Goal: Information Seeking & Learning: Learn about a topic

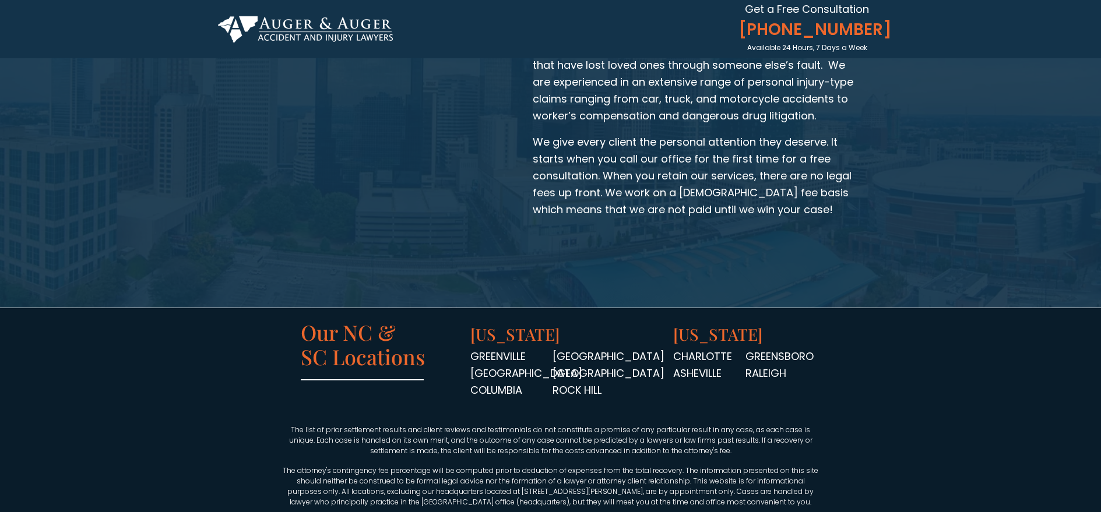
scroll to position [1836, 0]
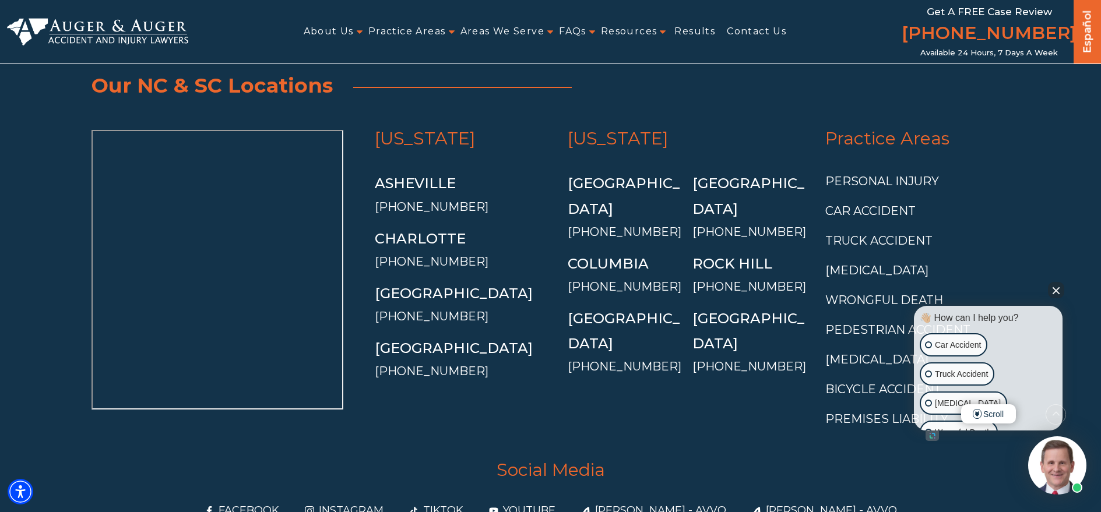
scroll to position [4486, 0]
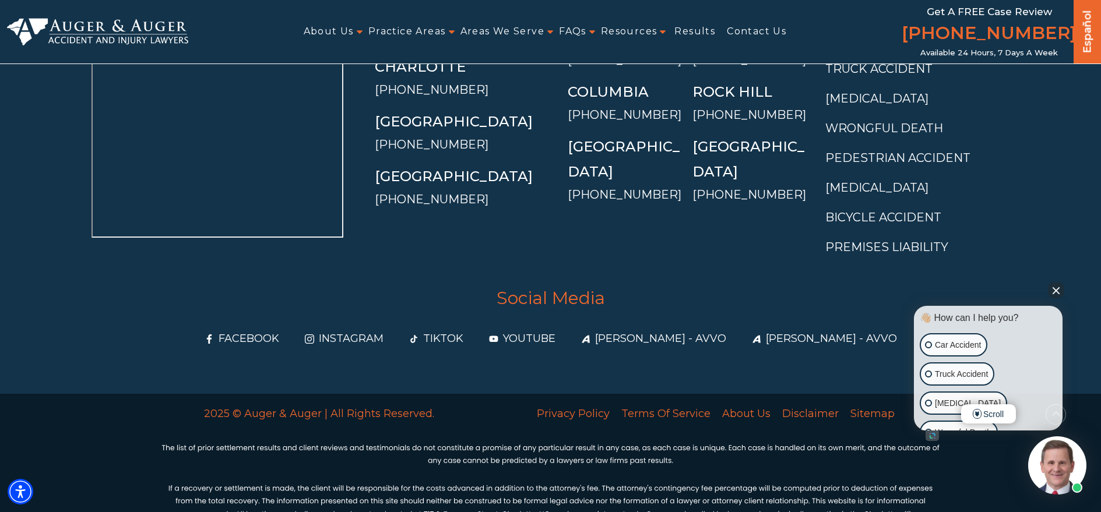
click at [1058, 288] on button "Close Intaker Chat Widget" at bounding box center [1056, 290] width 16 height 16
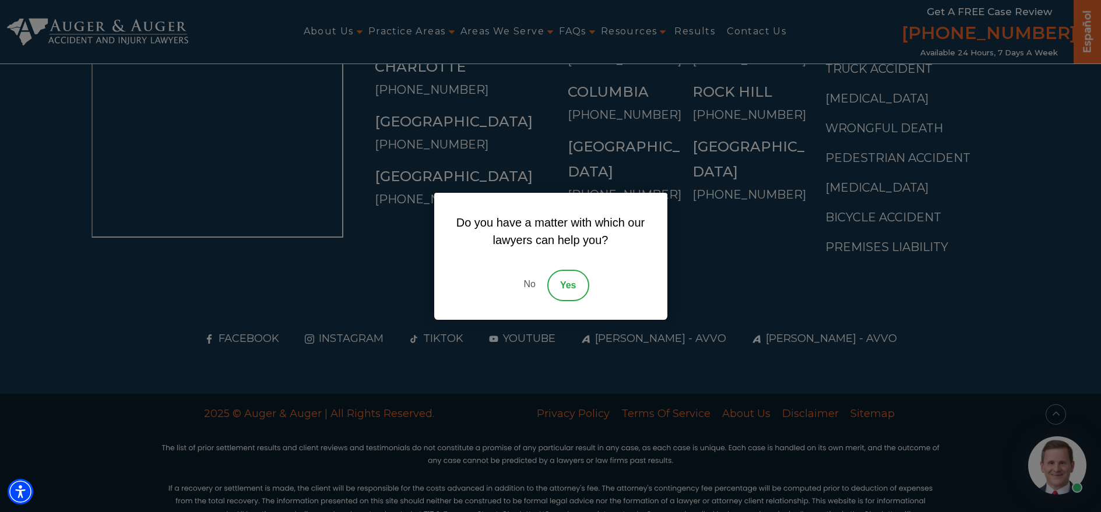
click at [512, 122] on div "Do you have a matter with which our lawyers can help you? No Yes" at bounding box center [550, 256] width 1101 height 512
click at [537, 284] on link "No" at bounding box center [529, 285] width 35 height 31
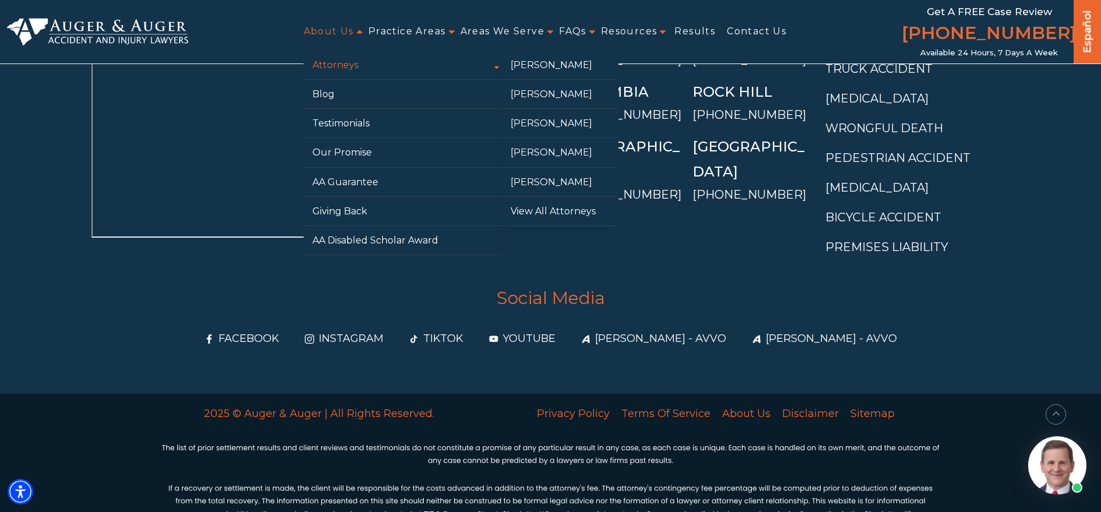
click at [335, 59] on link "Attorneys" at bounding box center [403, 65] width 198 height 29
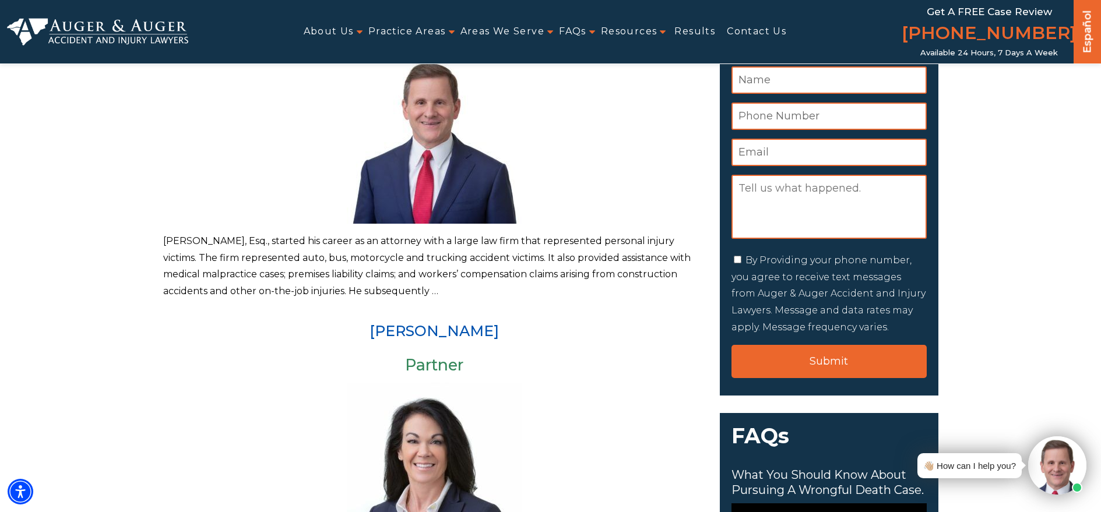
scroll to position [233, 0]
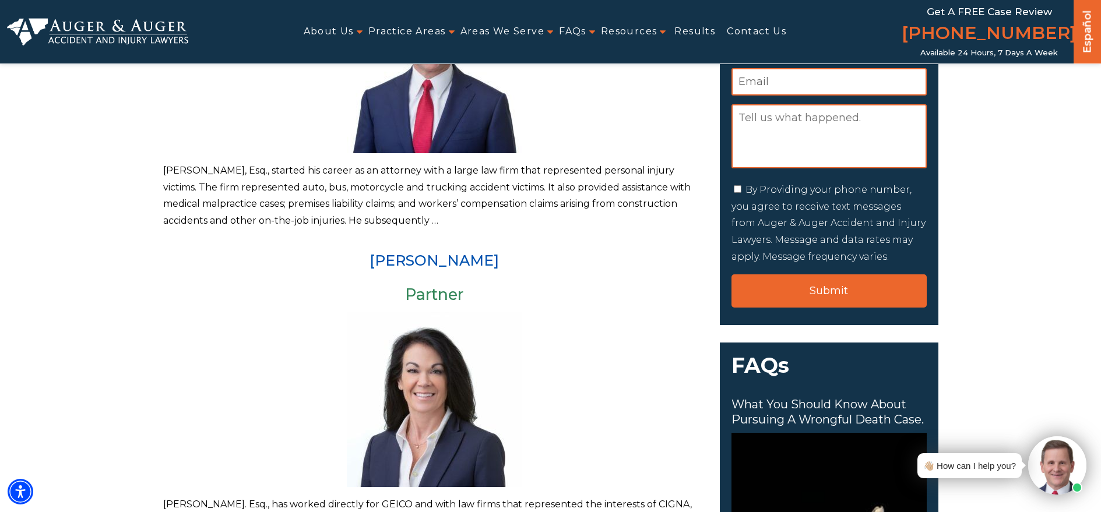
click at [427, 220] on p "Herbert W. Auger, Esq., started his career as an attorney with a large law firm…" at bounding box center [434, 196] width 543 height 67
click at [405, 195] on p "[PERSON_NAME], Esq., started his career as an attorney with a large law firm th…" at bounding box center [434, 196] width 543 height 67
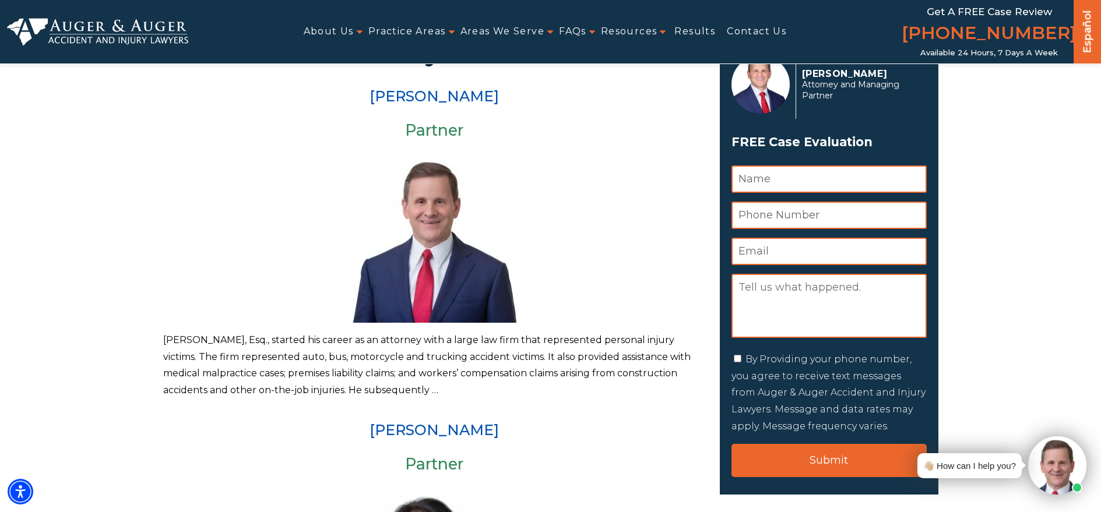
scroll to position [58, 0]
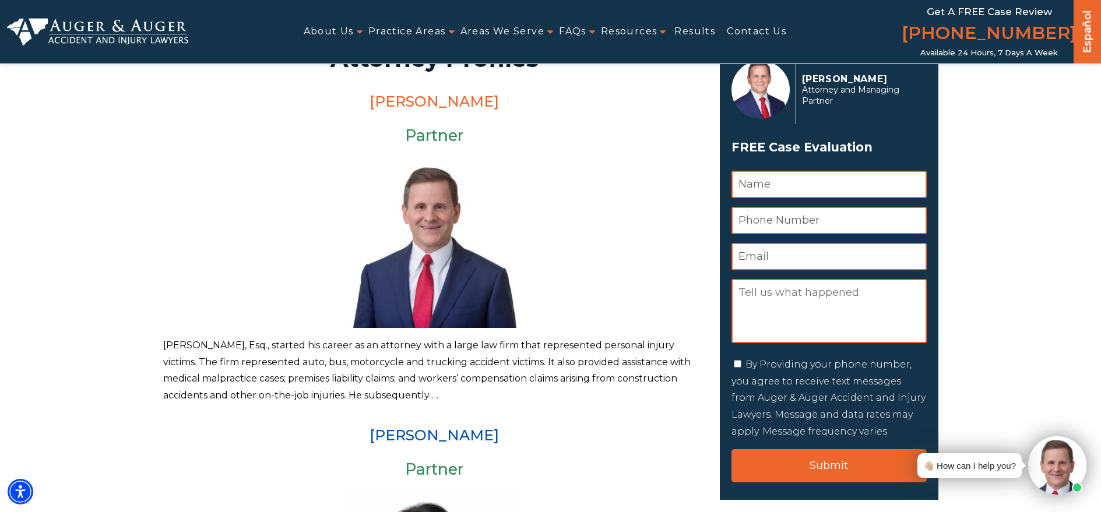
click at [421, 102] on link "Herbert W. Auger" at bounding box center [434, 101] width 129 height 17
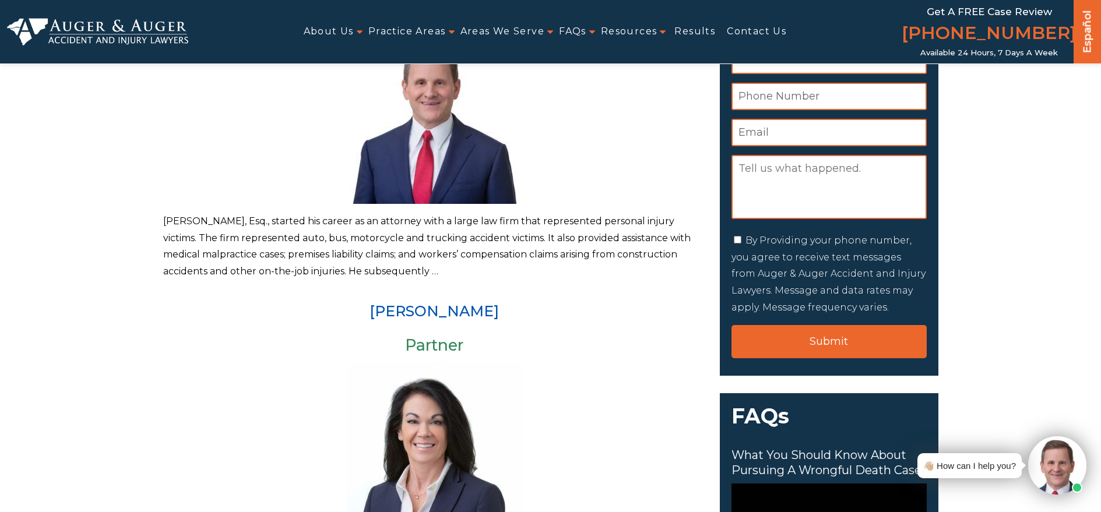
scroll to position [233, 0]
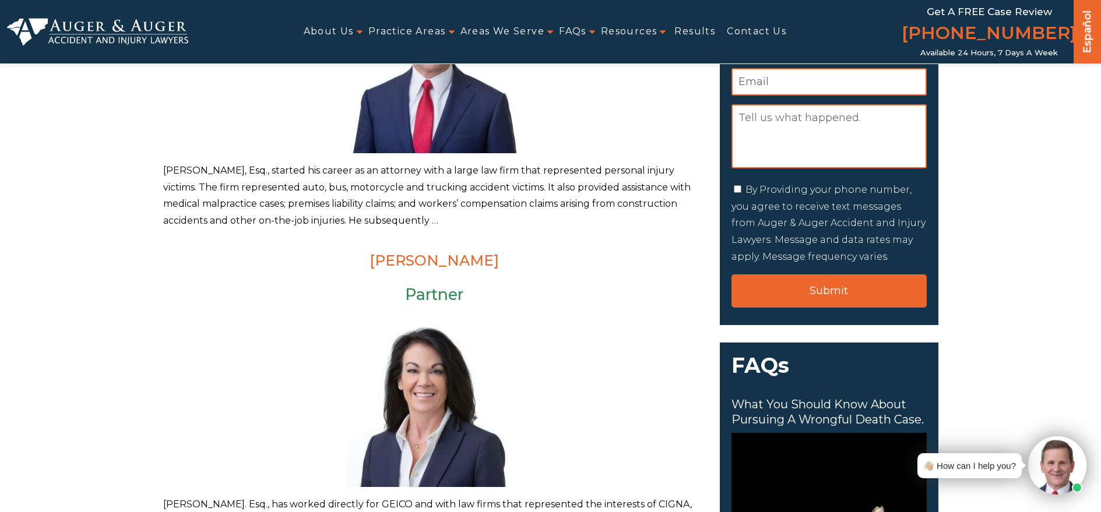
click at [430, 255] on link "[PERSON_NAME]" at bounding box center [434, 260] width 129 height 17
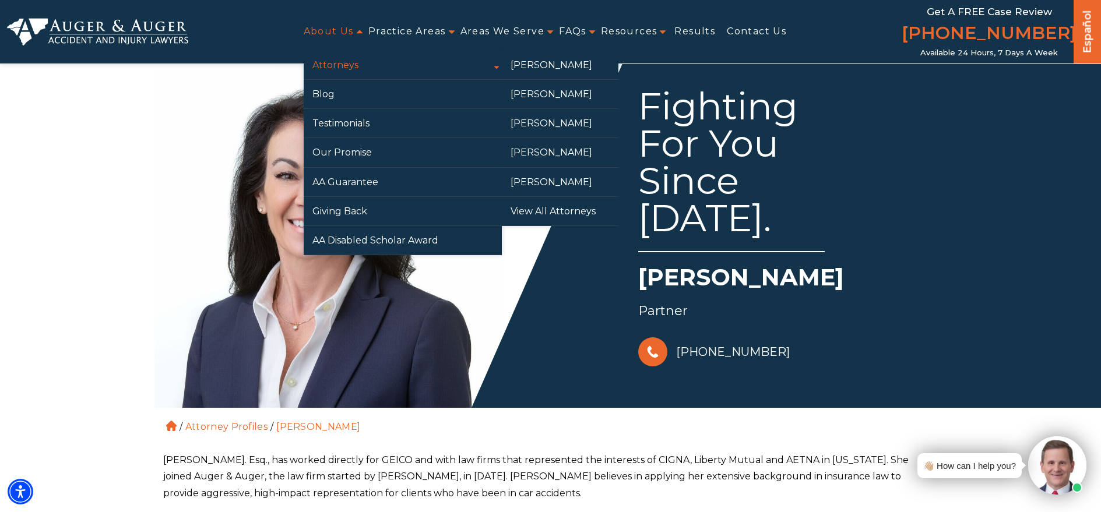
click at [341, 59] on link "Attorneys" at bounding box center [403, 65] width 198 height 29
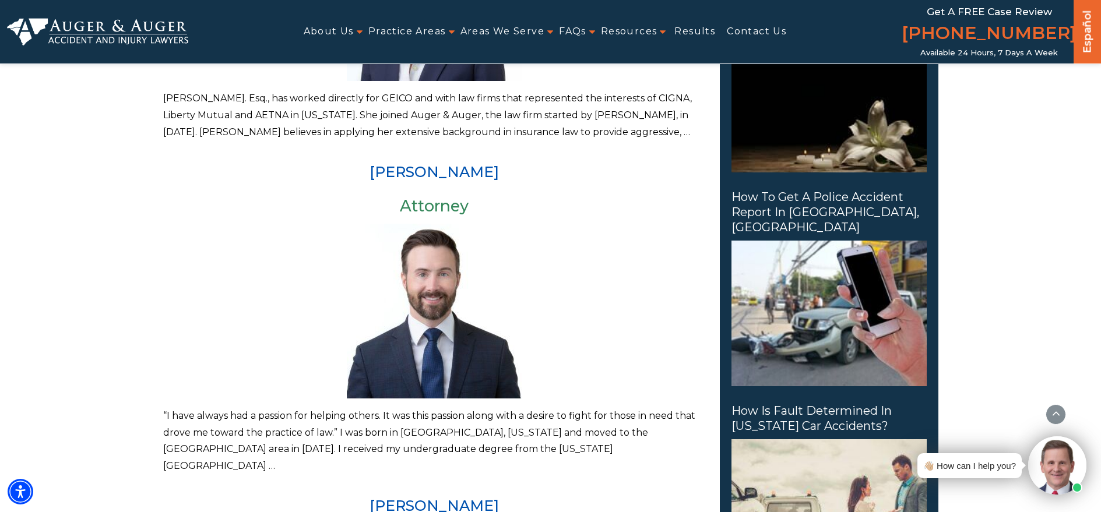
scroll to position [641, 0]
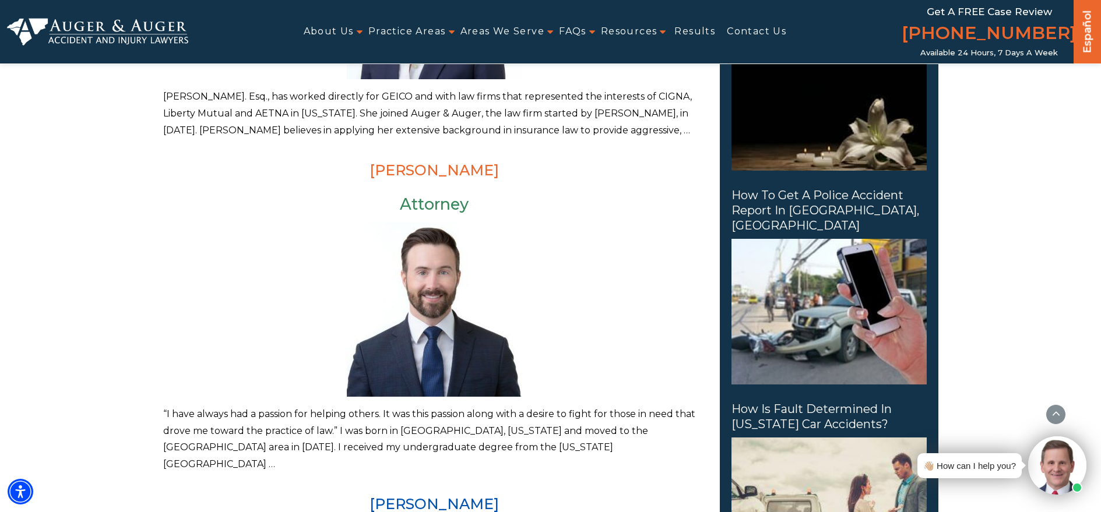
click at [400, 166] on link "[PERSON_NAME]" at bounding box center [434, 169] width 129 height 17
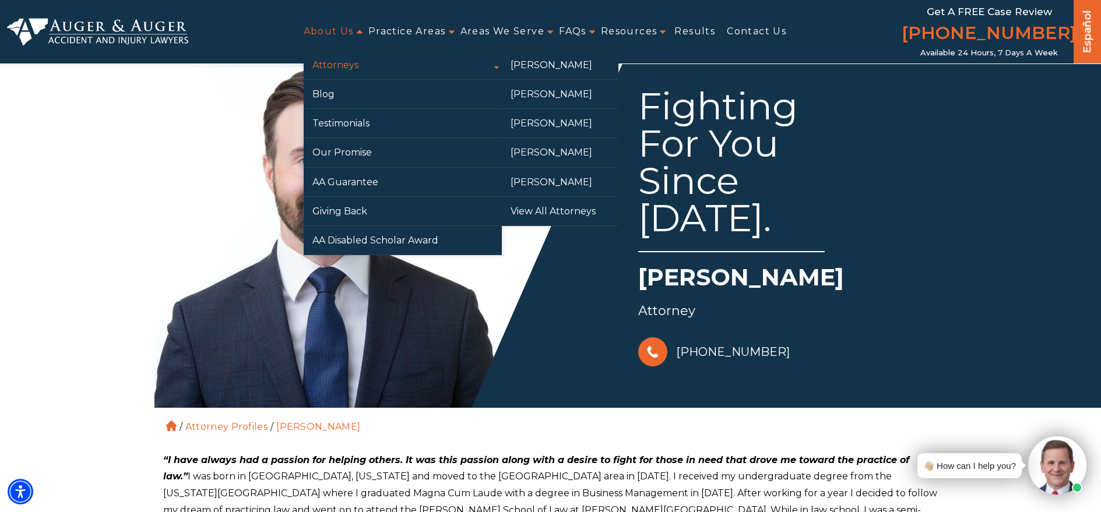
click at [338, 64] on link "Attorneys" at bounding box center [403, 65] width 198 height 29
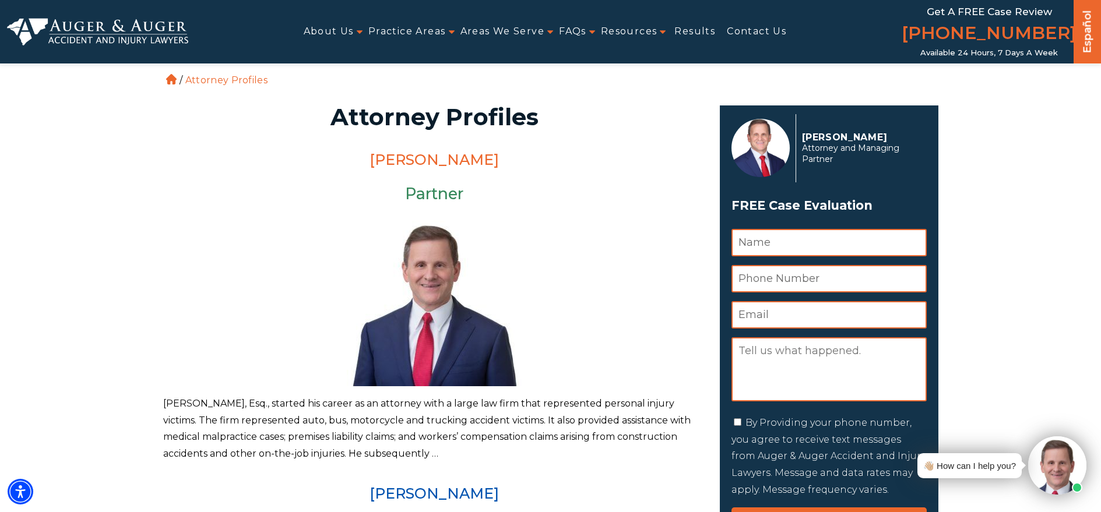
click at [431, 157] on link "Herbert W. Auger" at bounding box center [434, 159] width 129 height 17
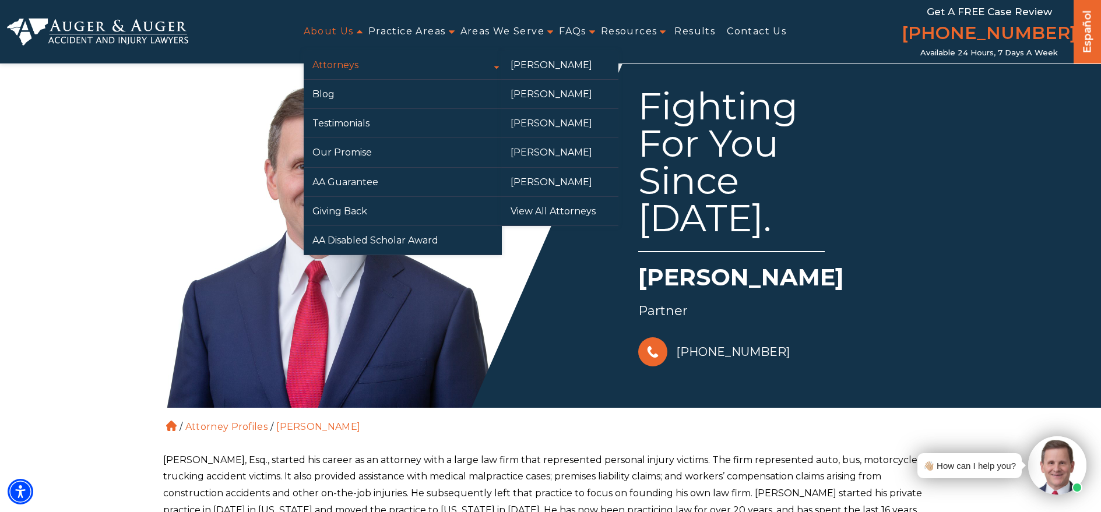
click at [343, 65] on link "Attorneys" at bounding box center [403, 65] width 198 height 29
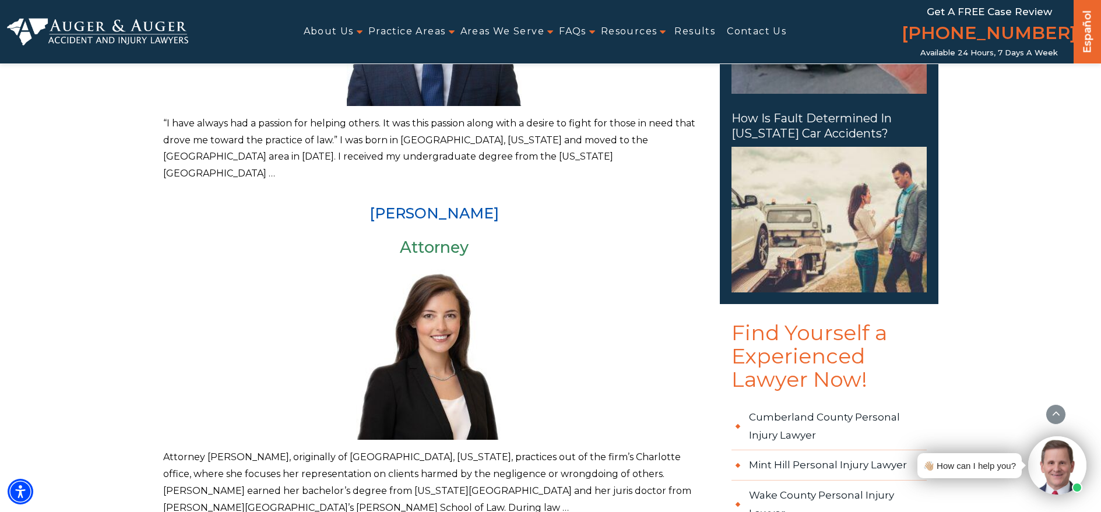
scroll to position [933, 0]
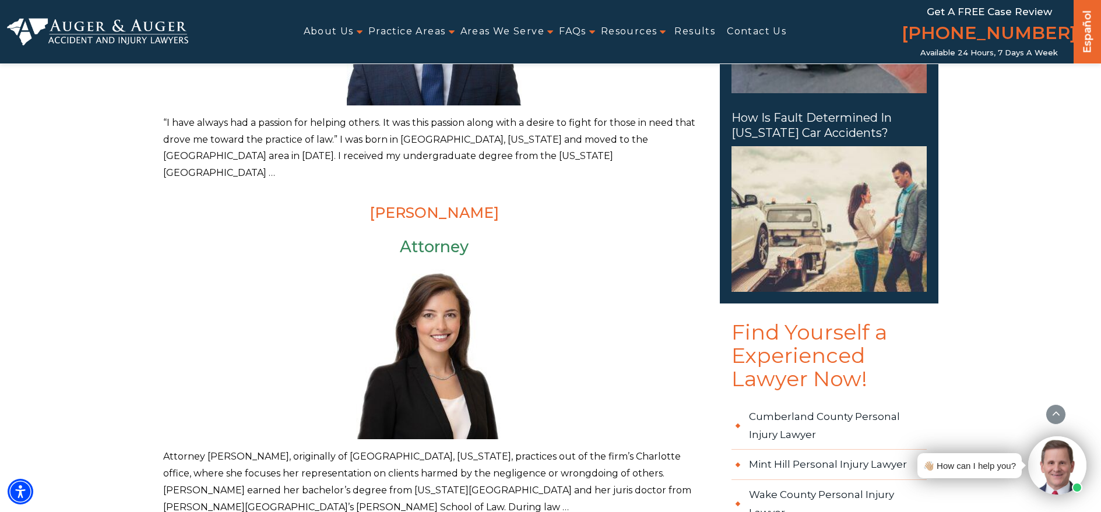
click at [395, 204] on link "[PERSON_NAME]" at bounding box center [434, 212] width 129 height 17
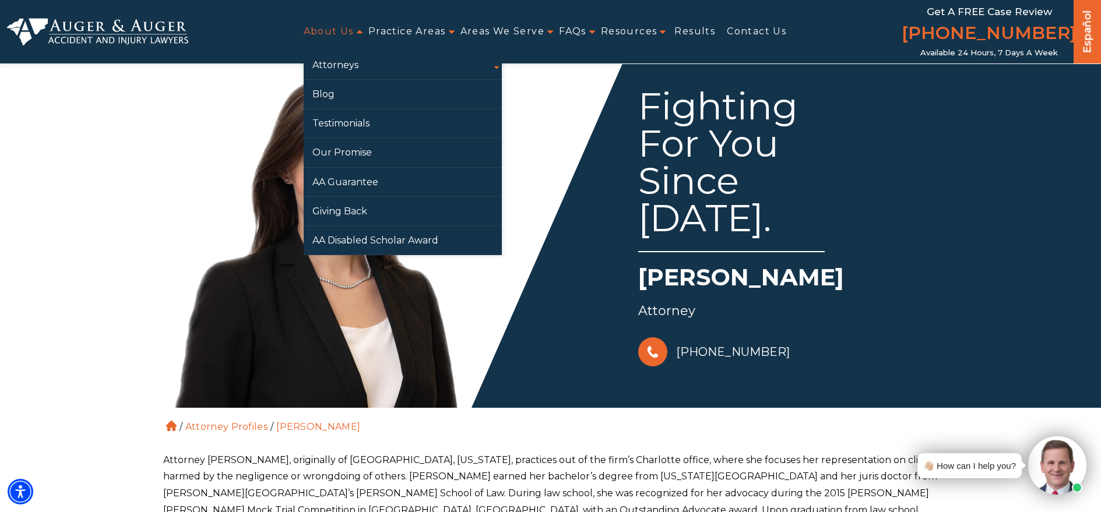
click at [335, 28] on link "About Us" at bounding box center [329, 32] width 50 height 26
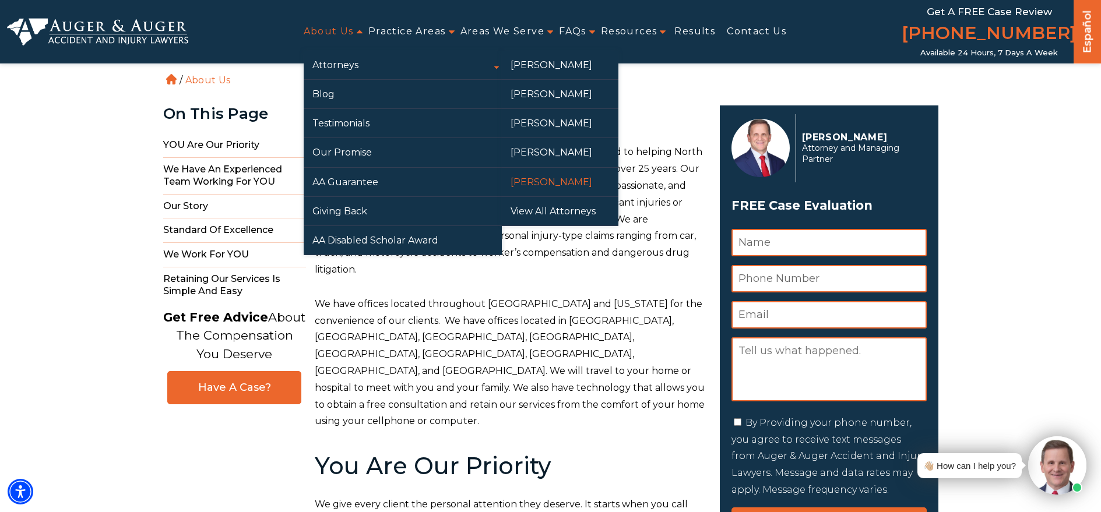
click at [535, 176] on link "[PERSON_NAME]" at bounding box center [560, 182] width 117 height 29
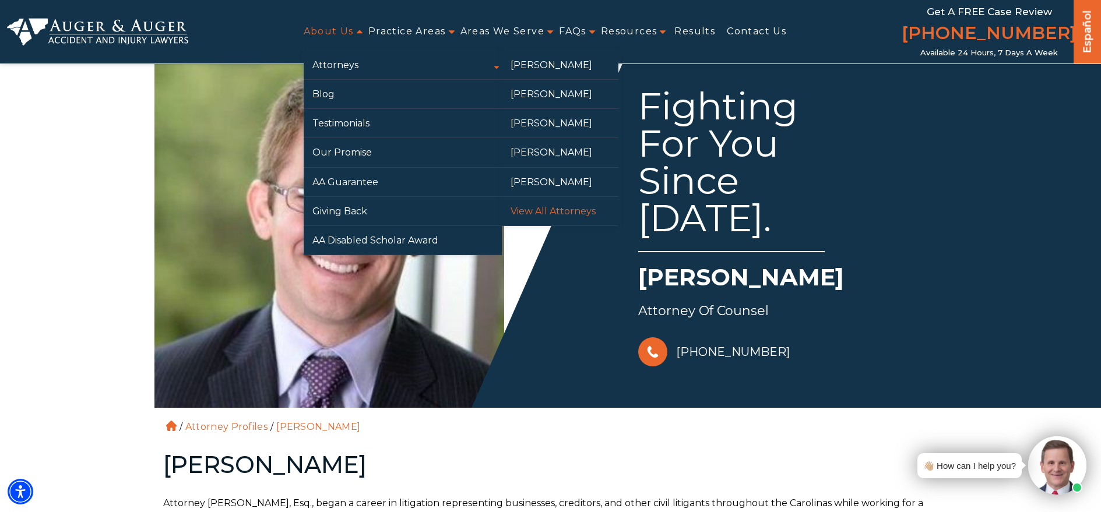
click at [523, 211] on link "View All Attorneys" at bounding box center [560, 211] width 117 height 29
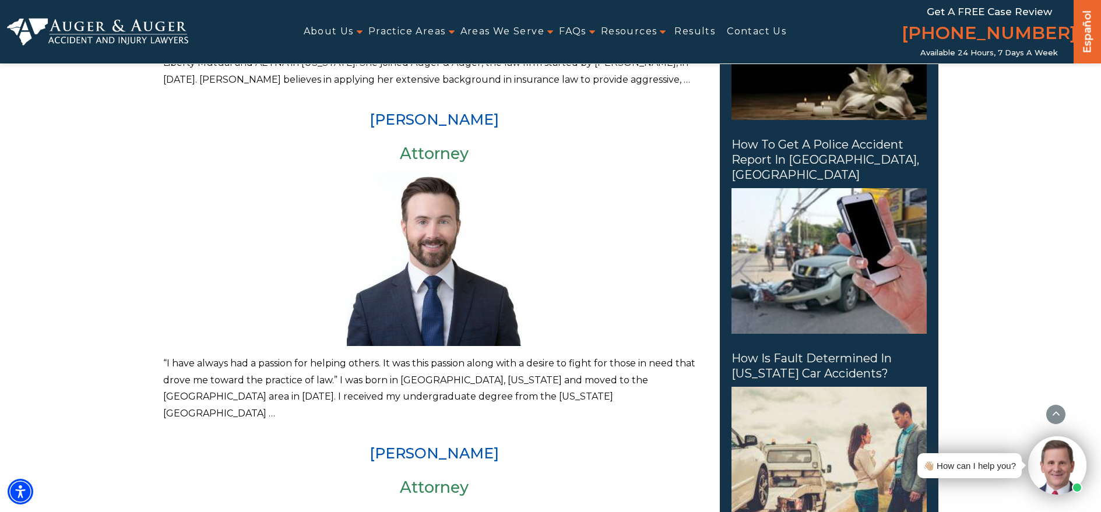
scroll to position [408, 0]
